Goal: Task Accomplishment & Management: Manage account settings

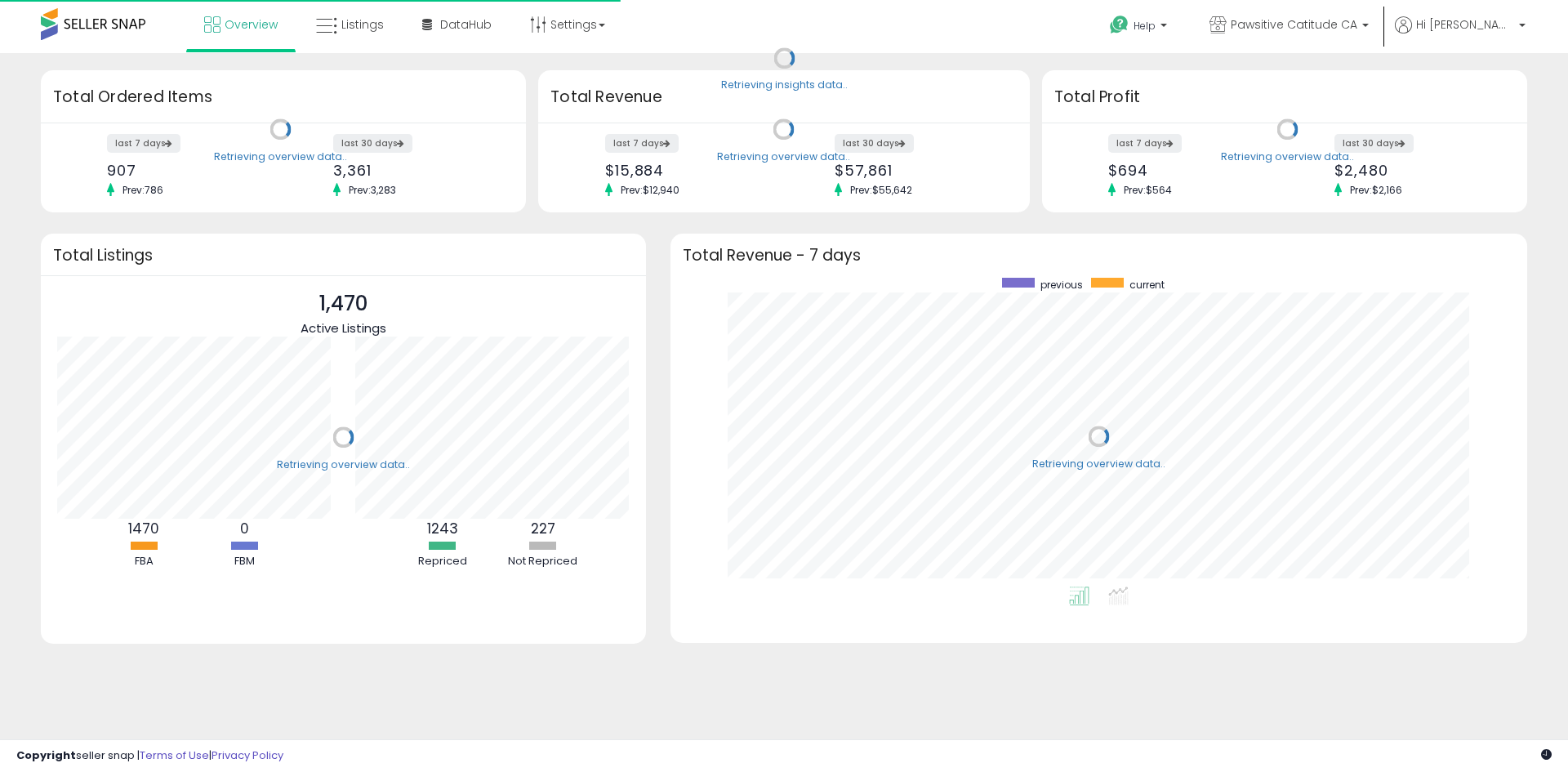
scroll to position [309, 824]
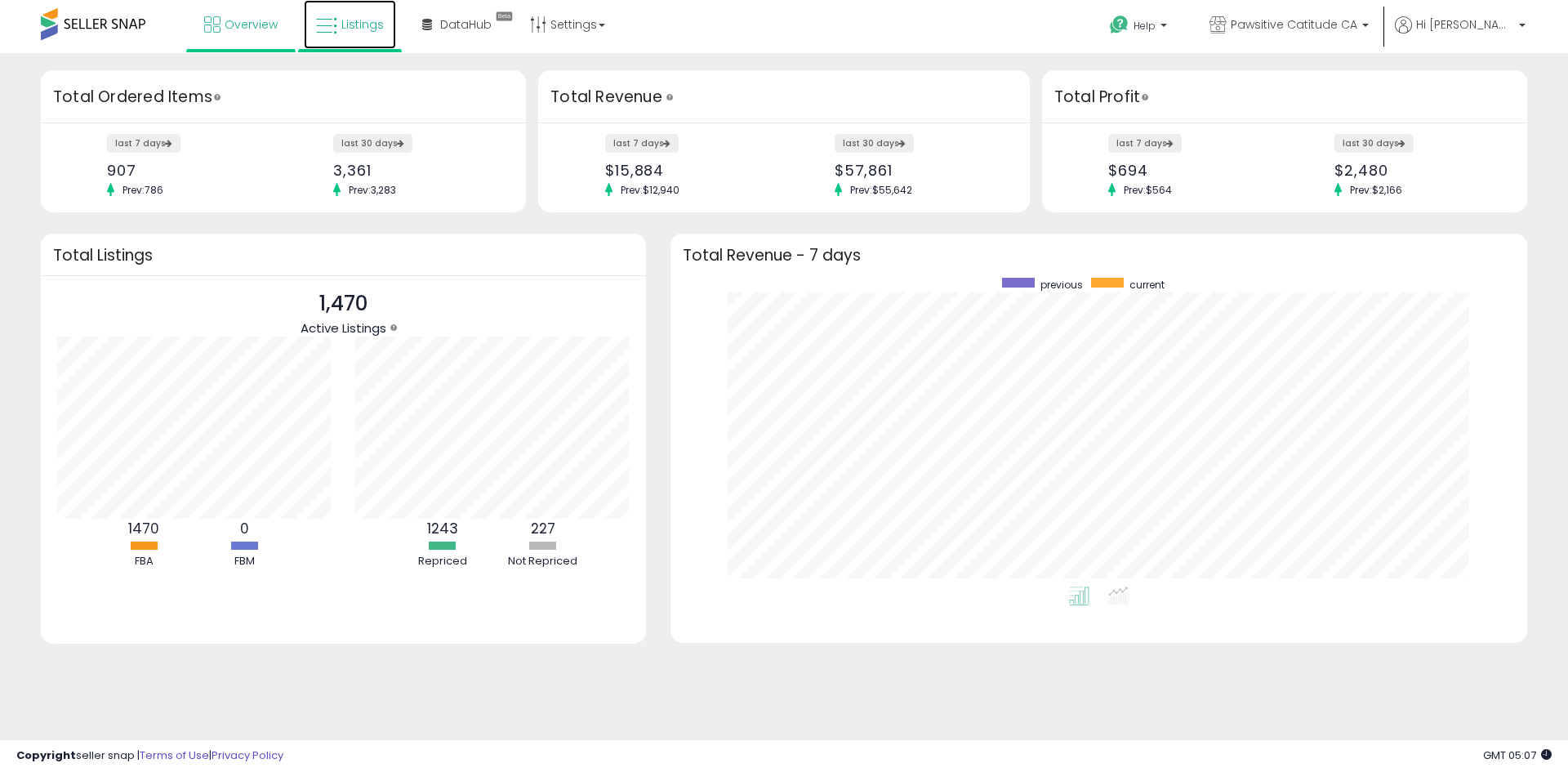
click at [368, 35] on link "Listings" at bounding box center [350, 24] width 92 height 49
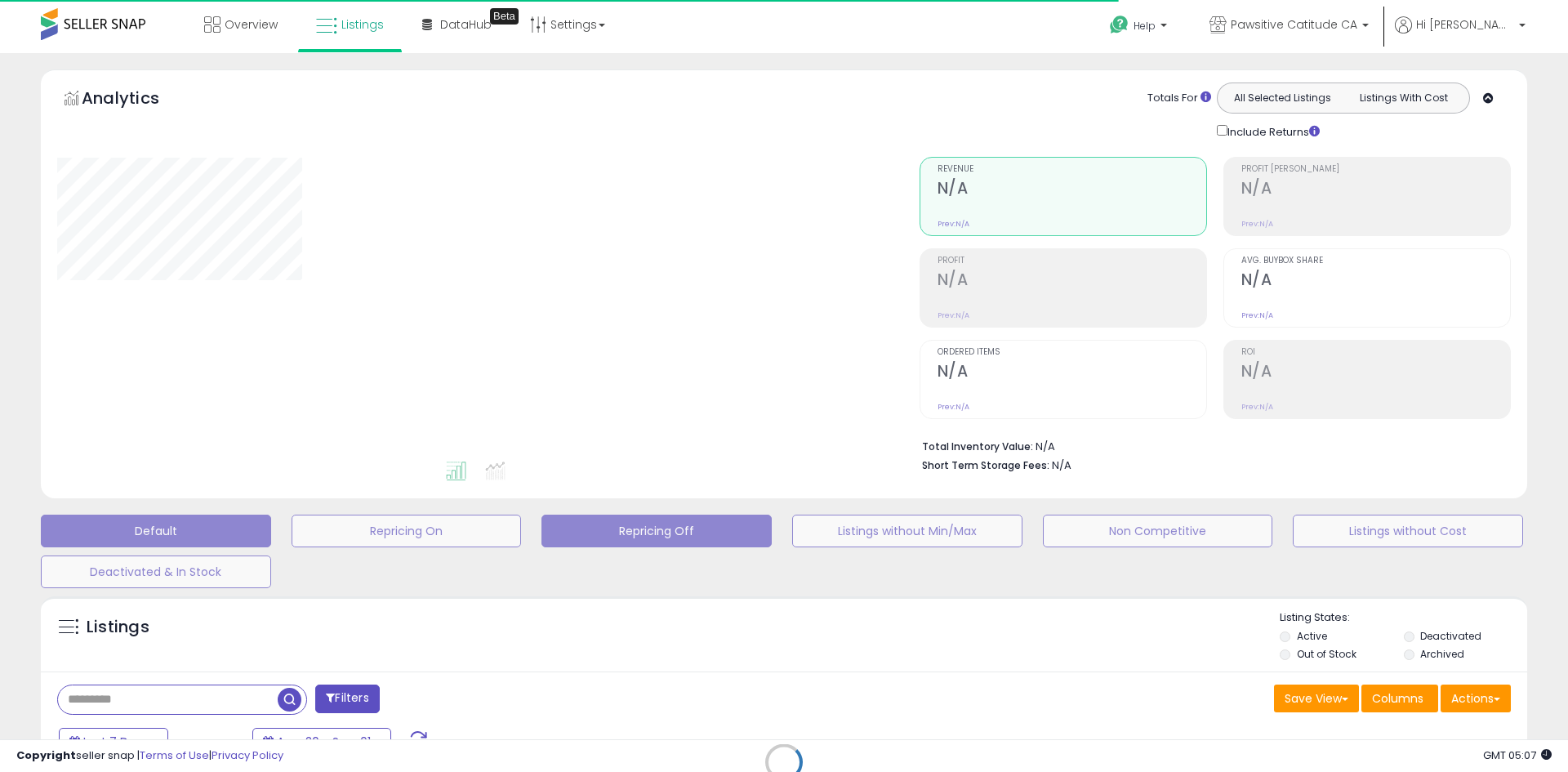
click at [682, 528] on button "Repricing Off" at bounding box center [657, 531] width 230 height 33
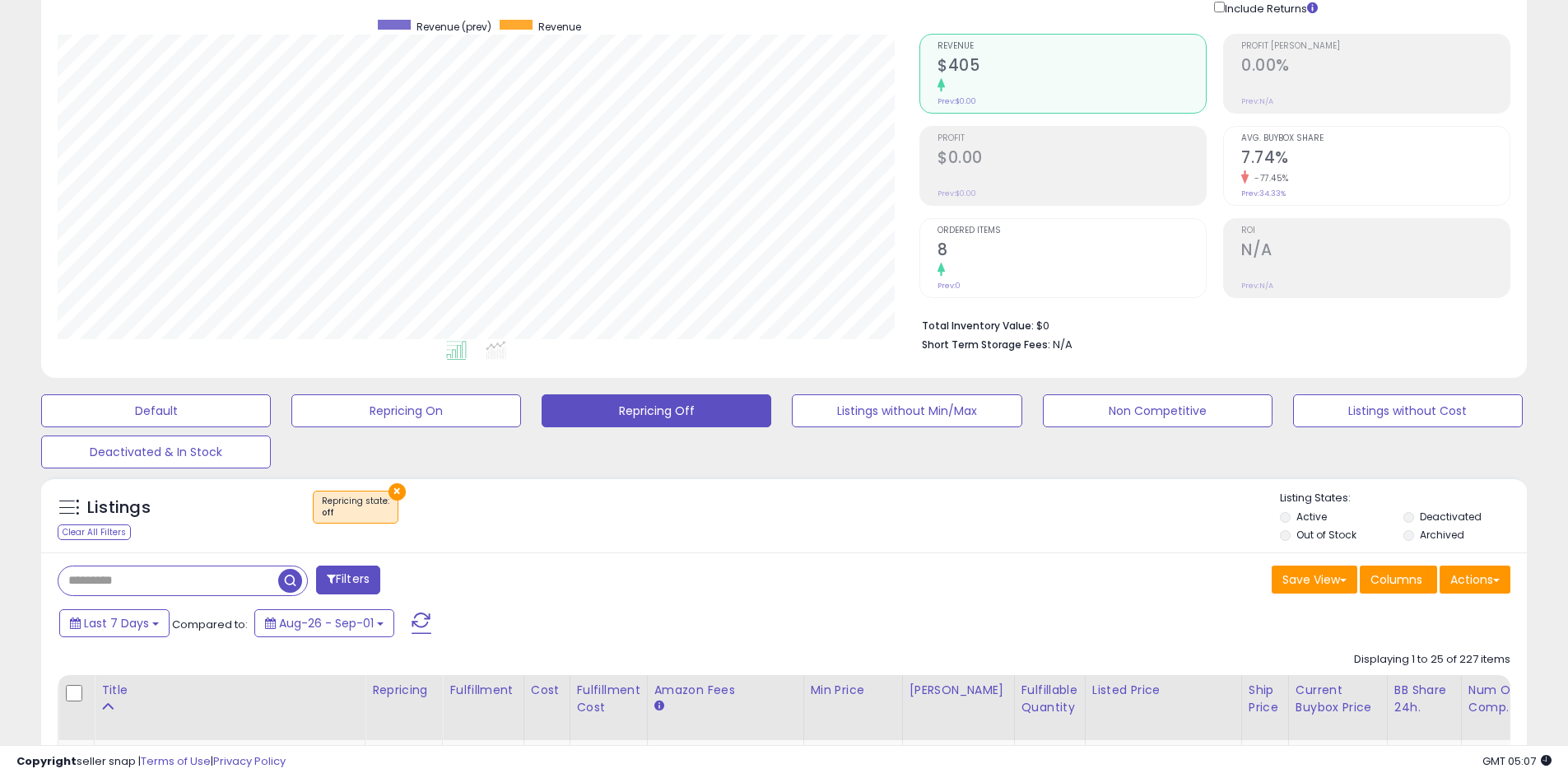
scroll to position [247, 0]
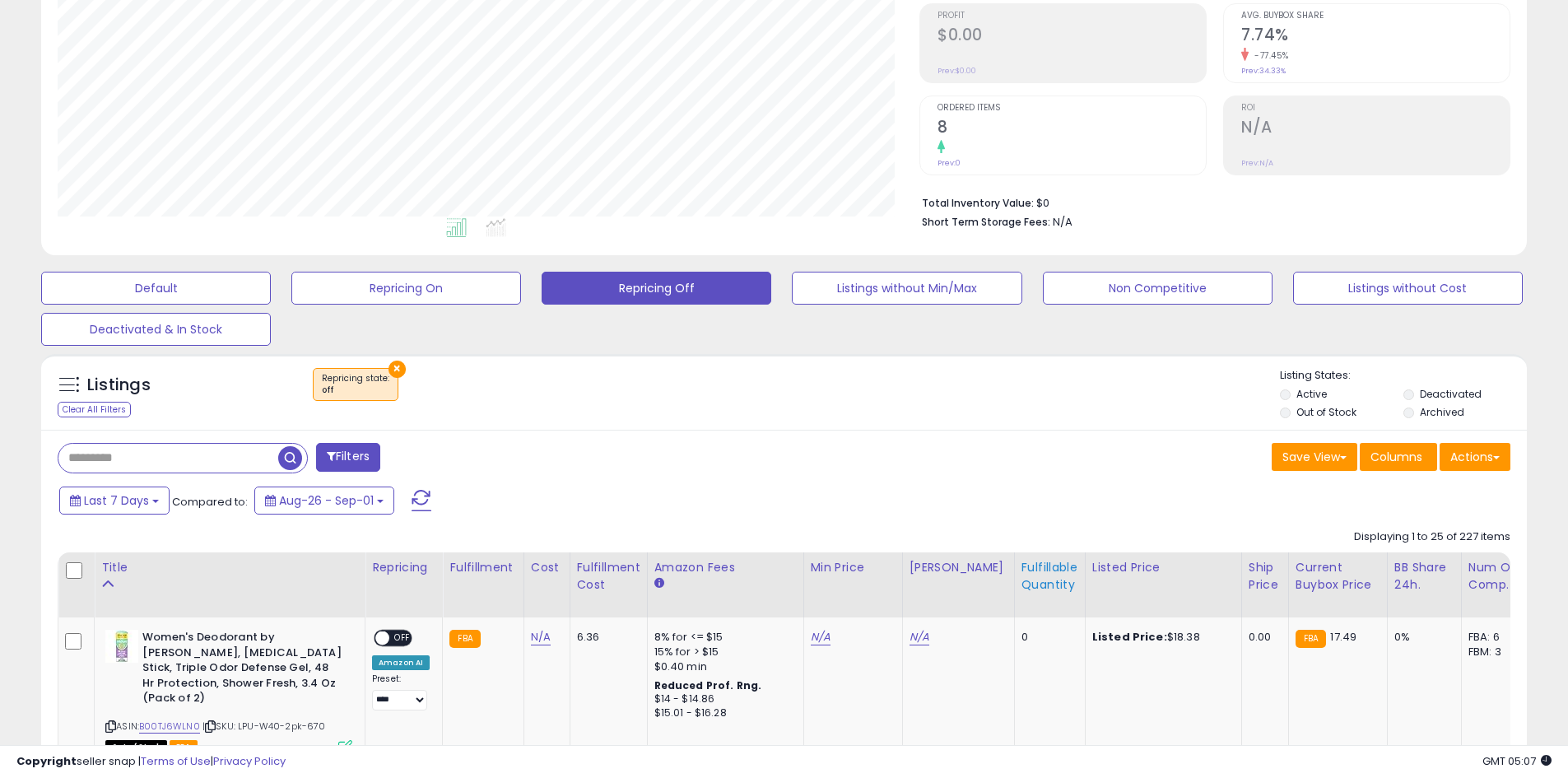
click at [1041, 587] on div "Fulfillable Quantity" at bounding box center [1049, 577] width 57 height 35
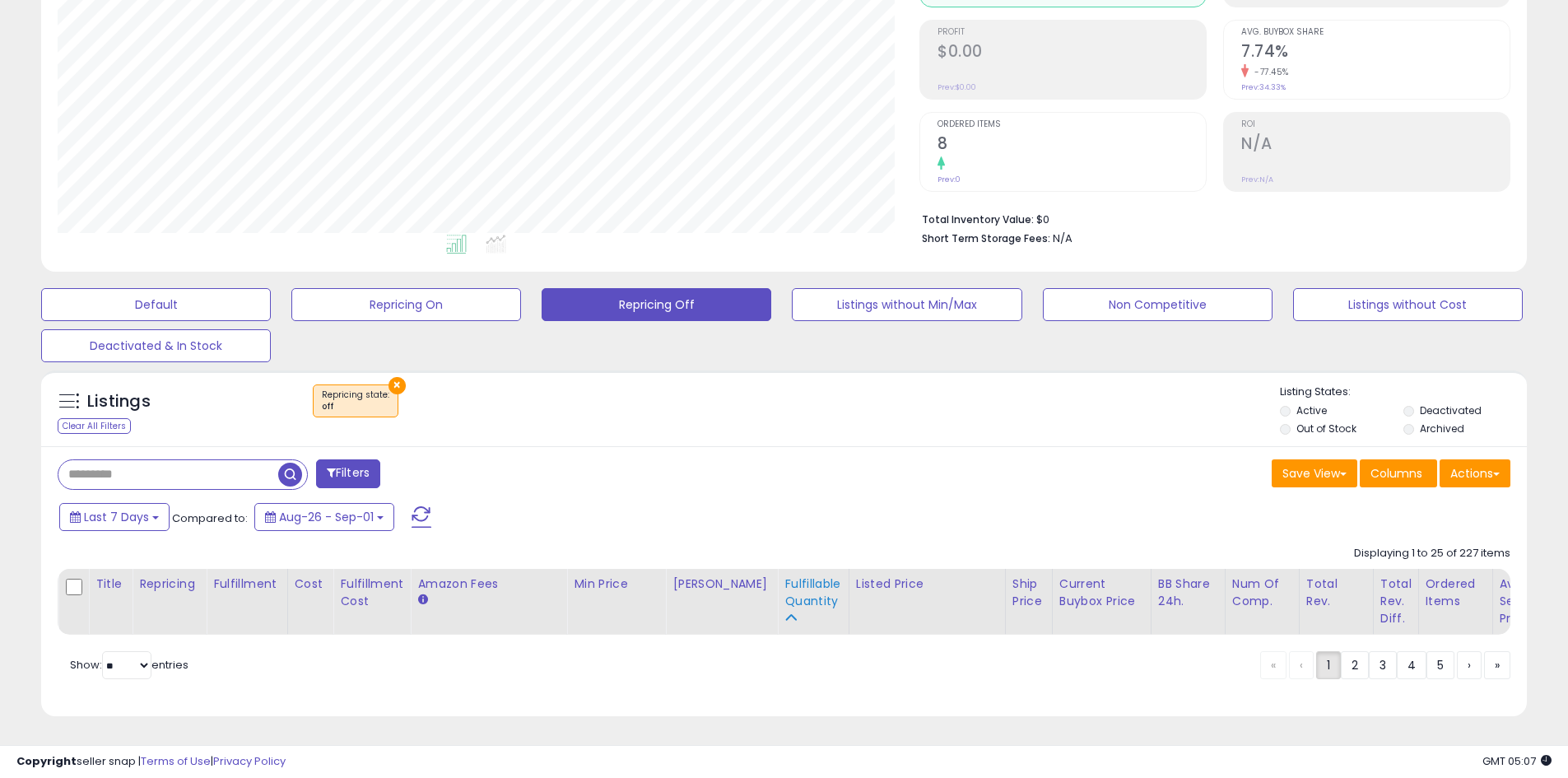
scroll to position [337, 862]
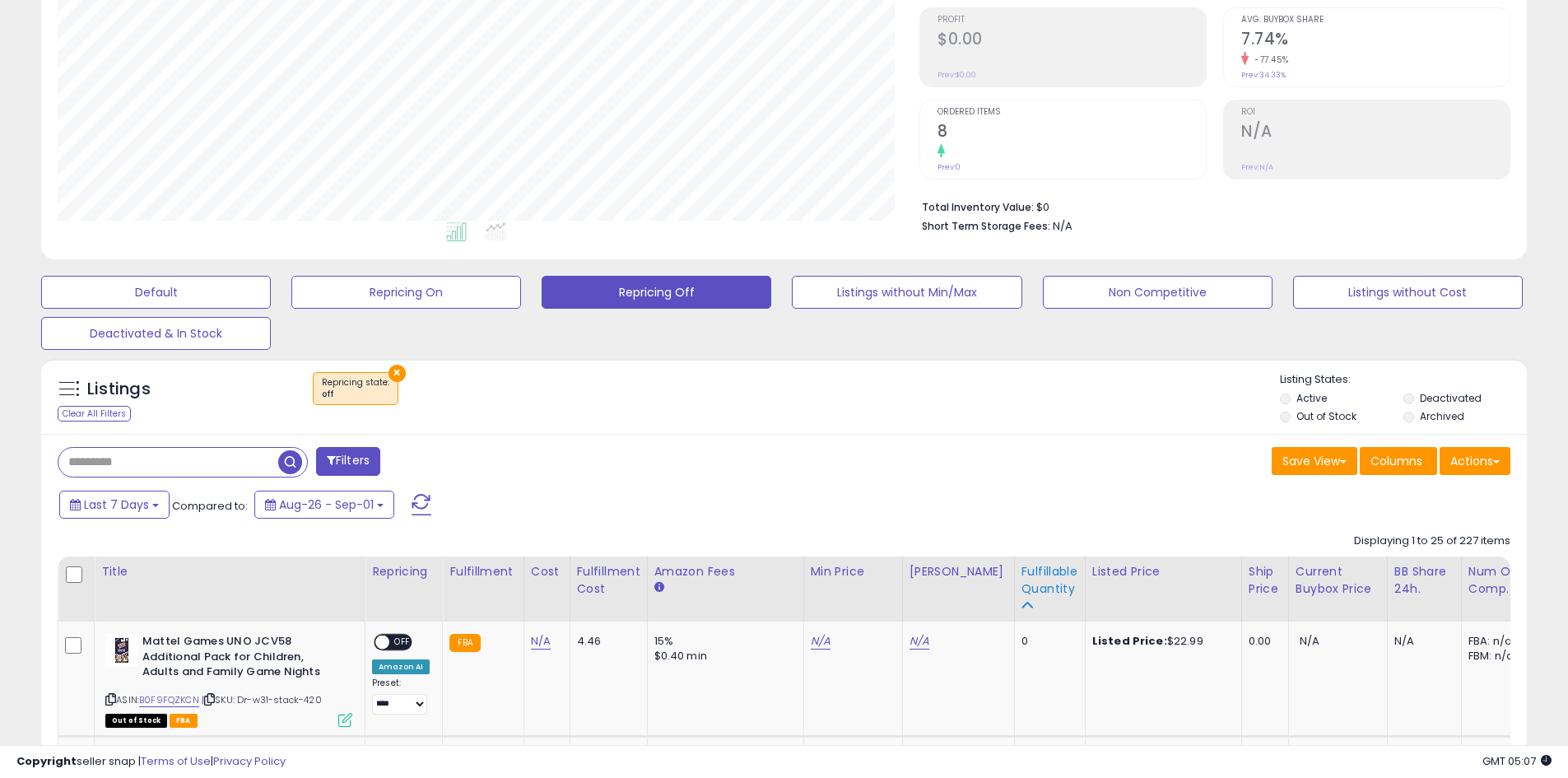
click at [1025, 576] on div "Fulfillable Quantity" at bounding box center [1049, 581] width 57 height 35
click at [1021, 565] on div "Fulfillable Quantity" at bounding box center [1049, 581] width 57 height 35
